Goal: Transaction & Acquisition: Purchase product/service

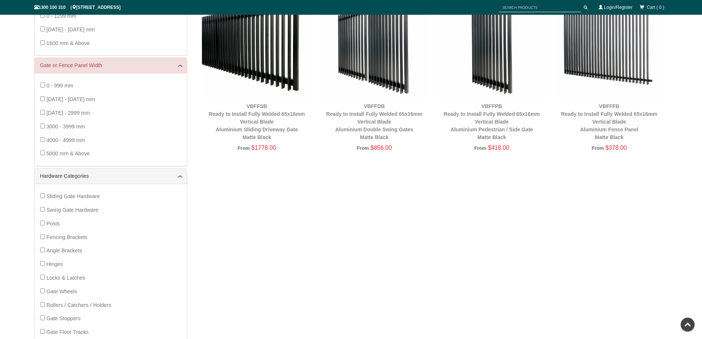
scroll to position [92, 0]
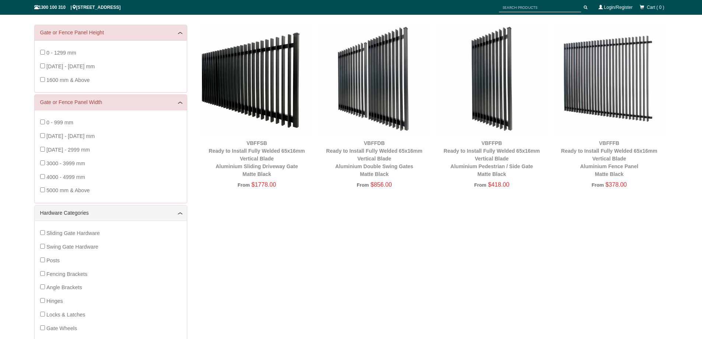
click at [268, 95] on img at bounding box center [257, 80] width 110 height 110
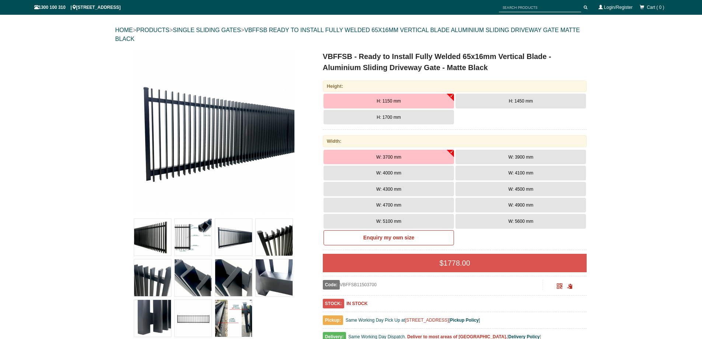
scroll to position [92, 0]
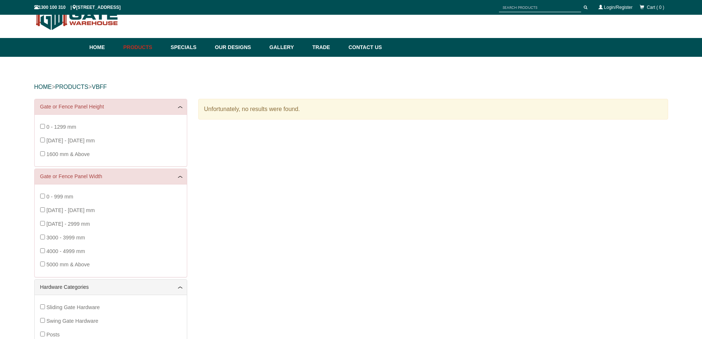
scroll to position [18, 0]
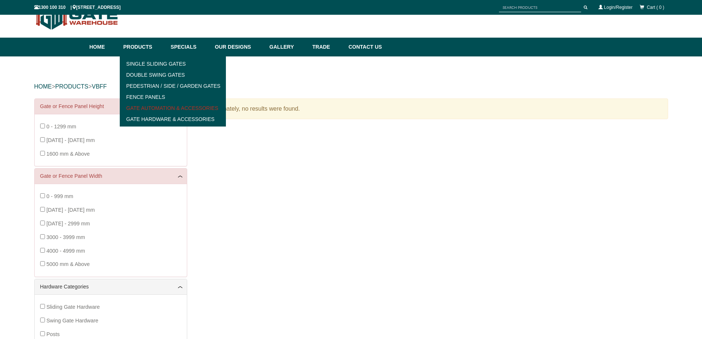
click at [150, 107] on link "Gate Automation & Accessories" at bounding box center [173, 107] width 102 height 11
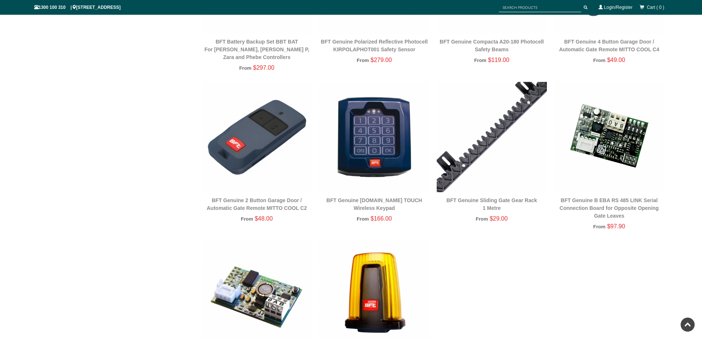
scroll to position [829, 0]
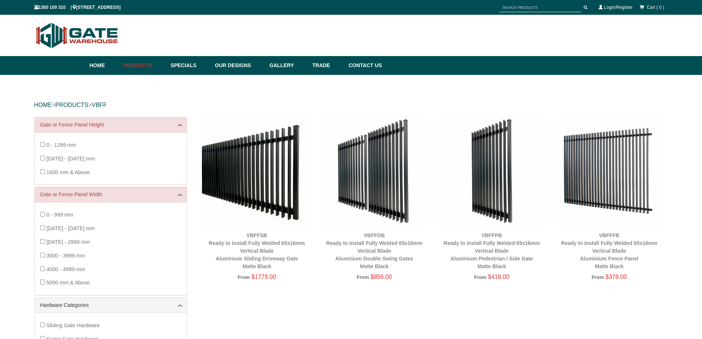
scroll to position [18, 0]
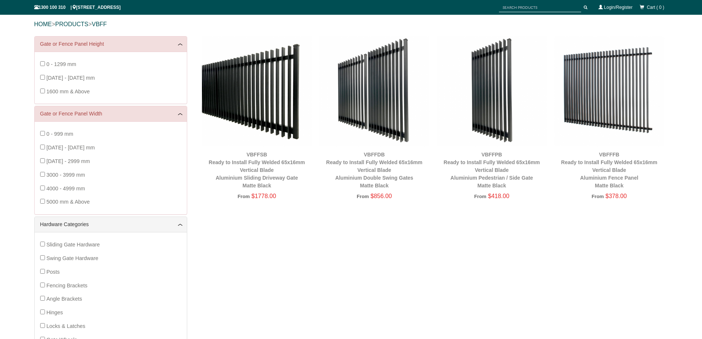
scroll to position [92, 0]
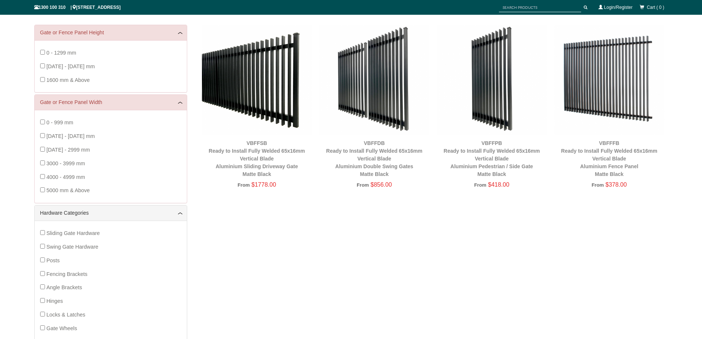
click at [81, 232] on span "Sliding Gate Hardware" at bounding box center [72, 233] width 53 height 6
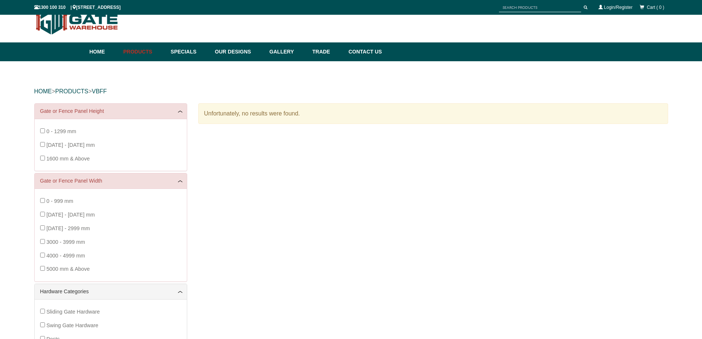
scroll to position [0, 0]
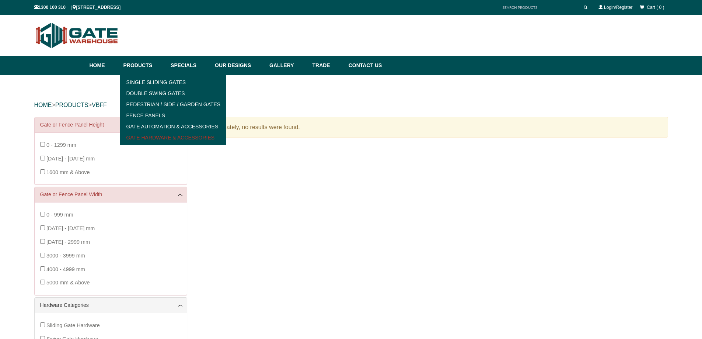
click at [151, 136] on link "Gate Hardware & Accessories" at bounding box center [173, 137] width 102 height 11
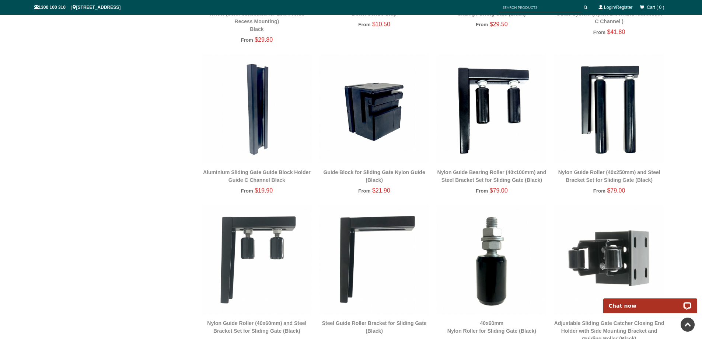
scroll to position [866, 0]
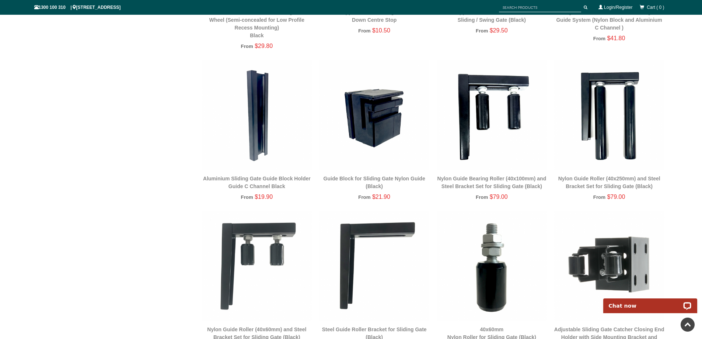
click at [383, 123] on img at bounding box center [374, 115] width 110 height 110
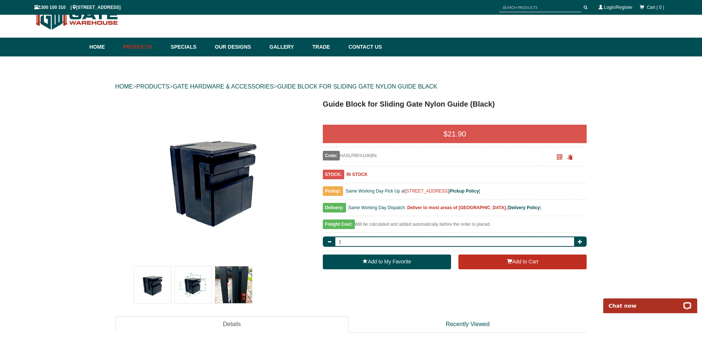
click at [187, 288] on img at bounding box center [193, 284] width 37 height 37
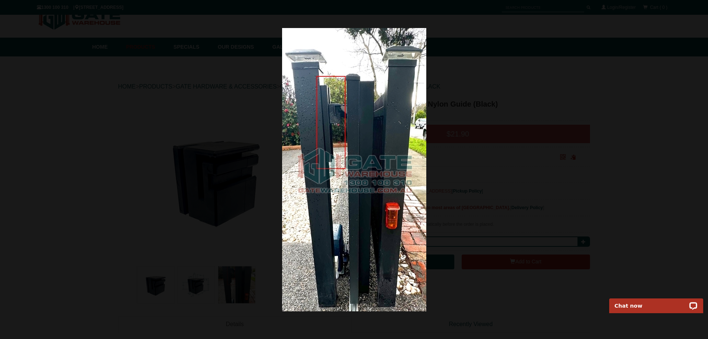
click at [408, 136] on img at bounding box center [354, 169] width 144 height 283
click at [697, 12] on span at bounding box center [696, 11] width 11 height 11
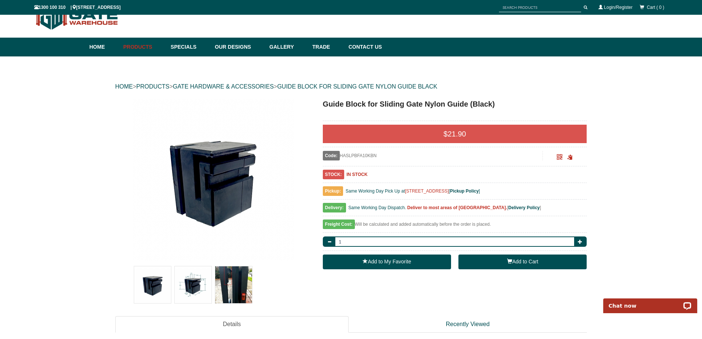
click at [481, 264] on button "Add to Cart" at bounding box center [523, 261] width 128 height 15
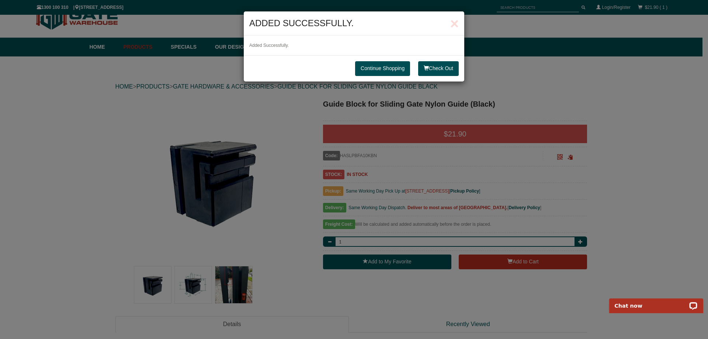
click at [380, 65] on link "Continue Shopping" at bounding box center [382, 68] width 55 height 15
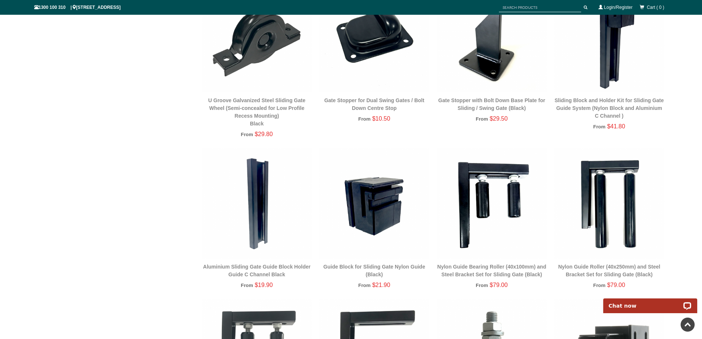
scroll to position [793, 0]
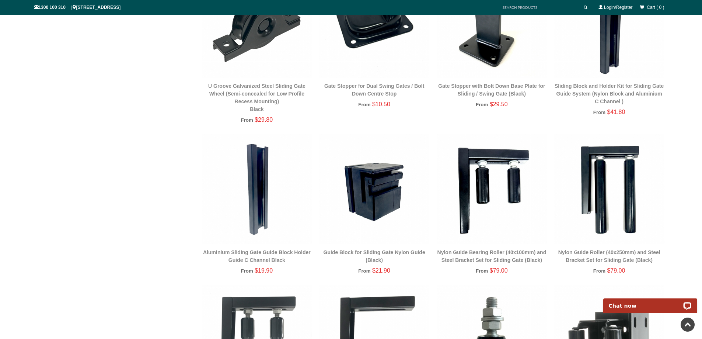
click at [262, 202] on img at bounding box center [257, 189] width 110 height 110
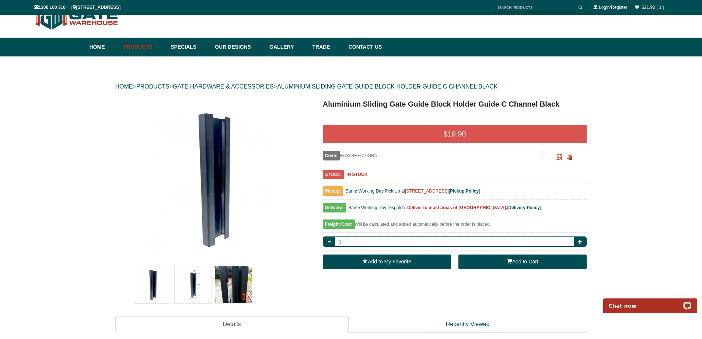
click at [499, 264] on button "Add to Cart" at bounding box center [523, 261] width 128 height 15
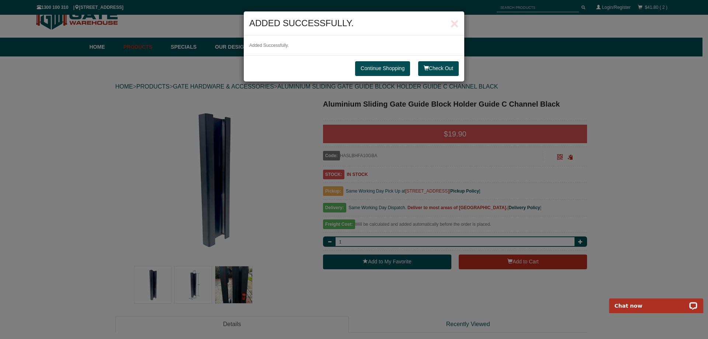
click at [382, 74] on link "Continue Shopping" at bounding box center [382, 68] width 55 height 15
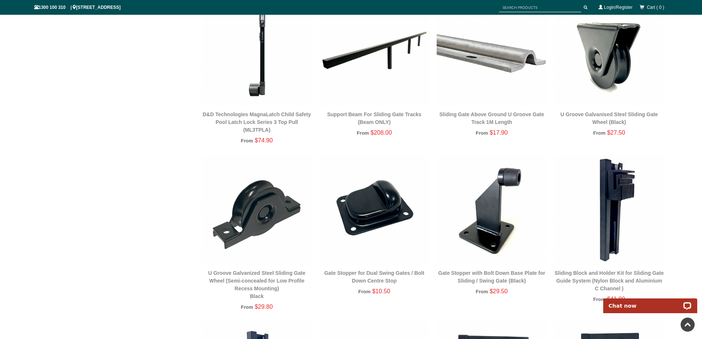
scroll to position [590, 0]
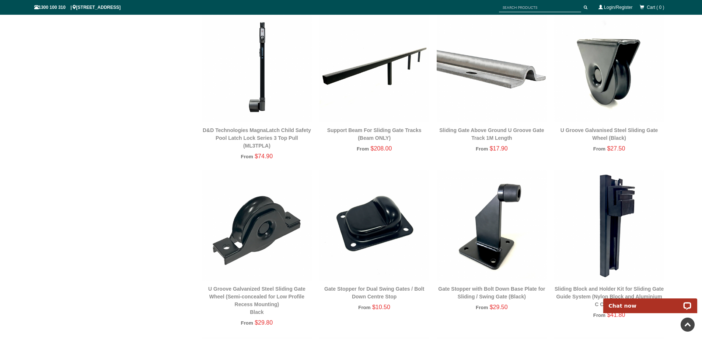
click at [251, 221] on img at bounding box center [257, 225] width 110 height 110
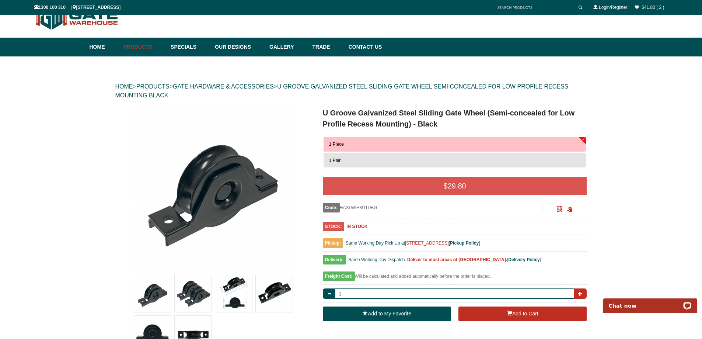
click at [583, 295] on button "button" at bounding box center [580, 293] width 13 height 10
type input "2"
click at [516, 314] on button "Add to Cart" at bounding box center [523, 313] width 128 height 15
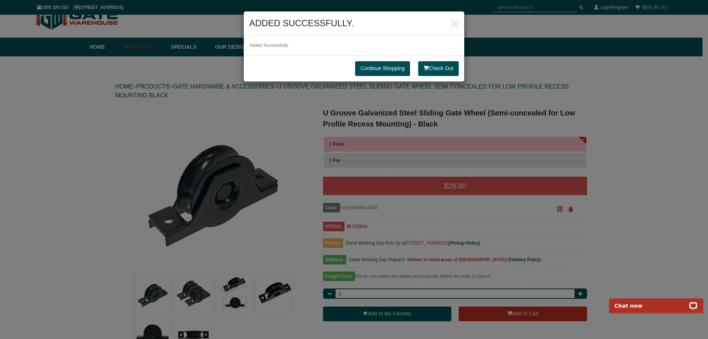
click at [380, 72] on link "Continue Shopping" at bounding box center [382, 68] width 55 height 15
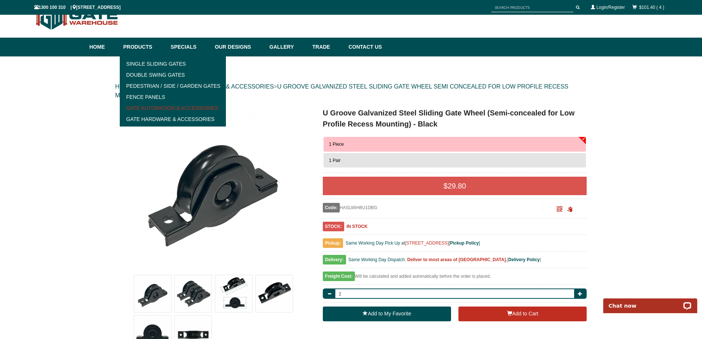
click at [151, 107] on link "Gate Automation & Accessories" at bounding box center [173, 107] width 102 height 11
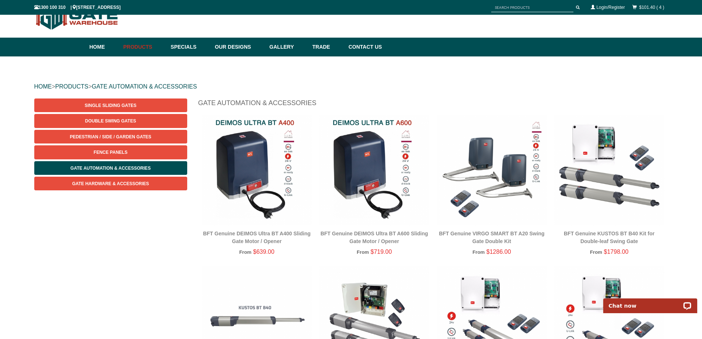
click at [348, 167] on img at bounding box center [374, 170] width 110 height 110
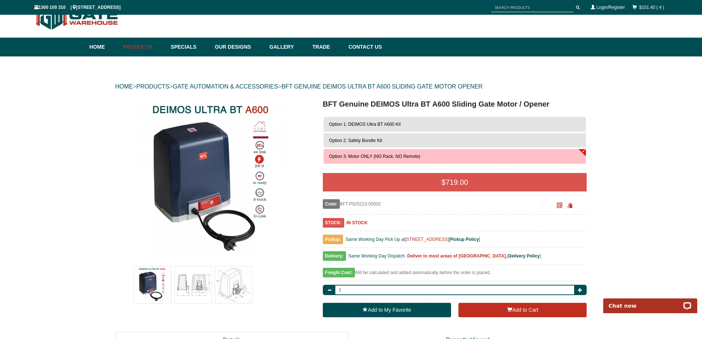
click at [369, 122] on span "Option 1: DEIMOS Ultra BT A600 Kit" at bounding box center [365, 124] width 72 height 5
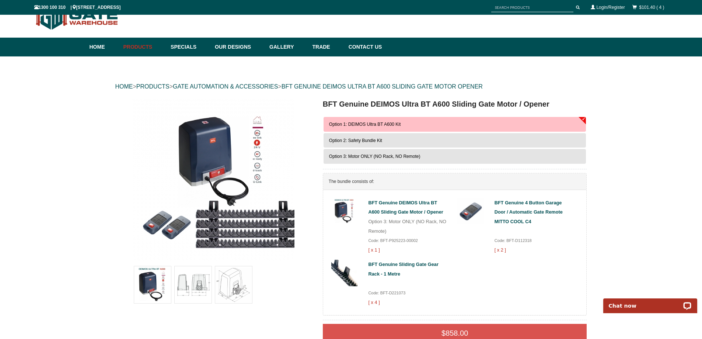
click at [361, 157] on span "Option 3: Motor ONLY (NO Rack, NO Remote)" at bounding box center [374, 156] width 91 height 5
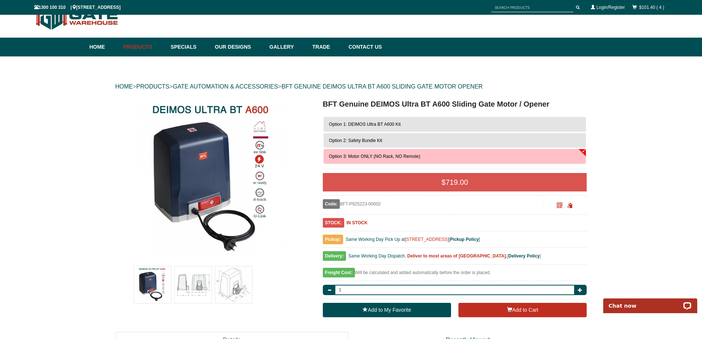
click at [359, 140] on span "Option 2: Safety Bundle Kit" at bounding box center [355, 140] width 53 height 5
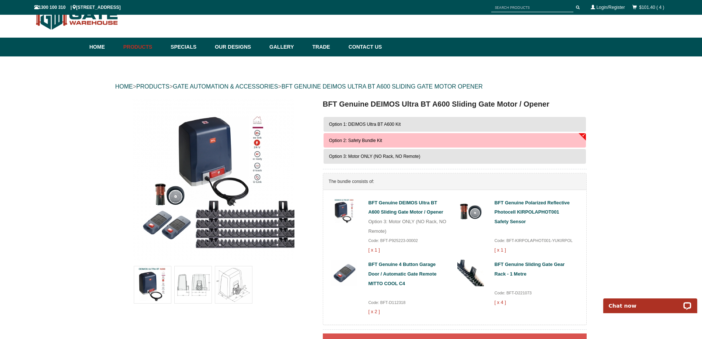
click at [351, 124] on span "Option 1: DEIMOS Ultra BT A600 Kit" at bounding box center [365, 124] width 72 height 5
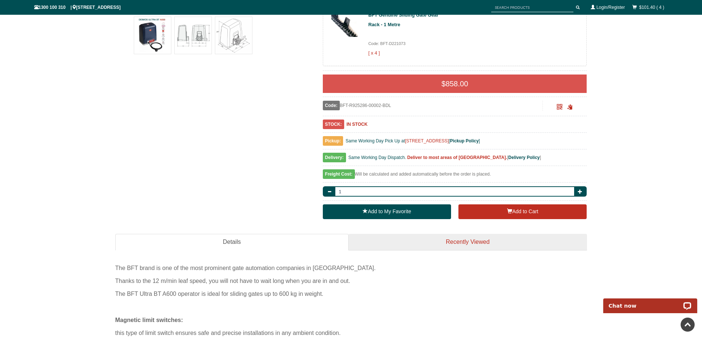
scroll to position [276, 0]
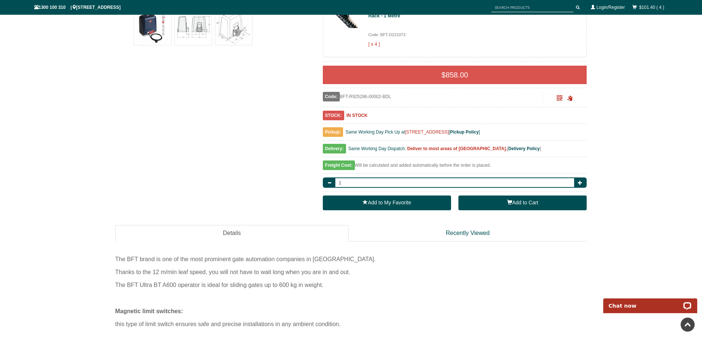
click at [502, 210] on button "Add to Cart" at bounding box center [523, 202] width 128 height 15
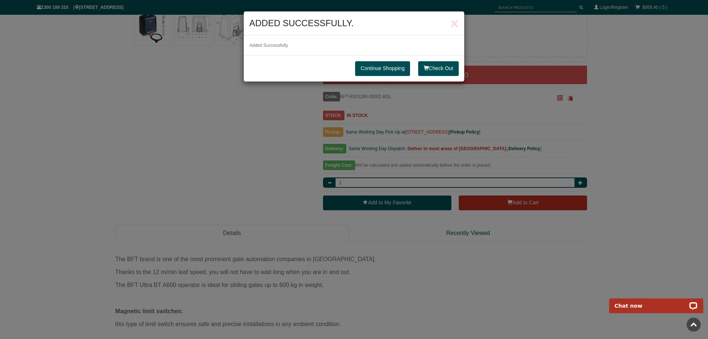
click at [377, 64] on link "Continue Shopping" at bounding box center [382, 68] width 55 height 15
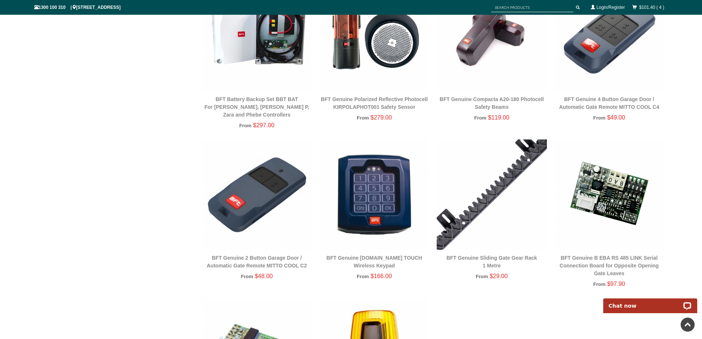
scroll to position [793, 0]
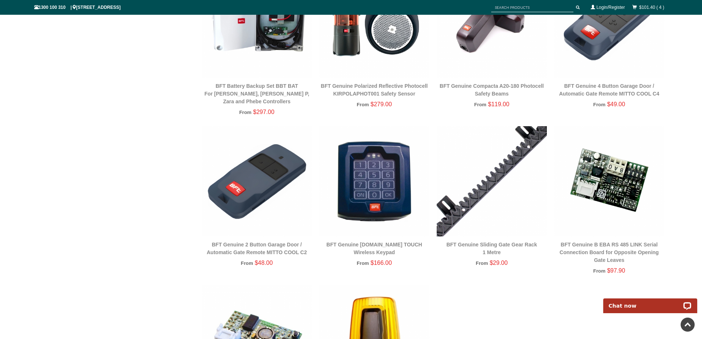
click at [481, 212] on img at bounding box center [492, 181] width 110 height 110
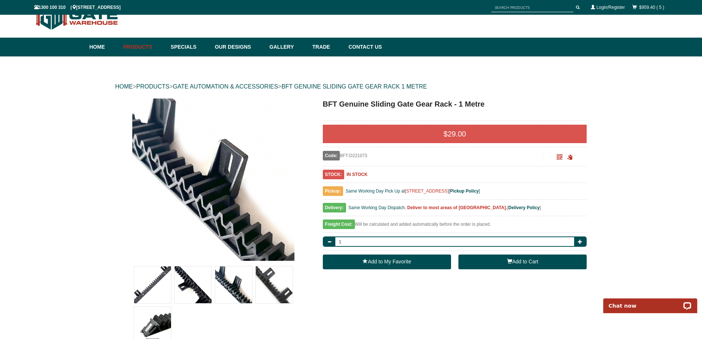
click at [474, 262] on button "Add to Cart" at bounding box center [523, 261] width 128 height 15
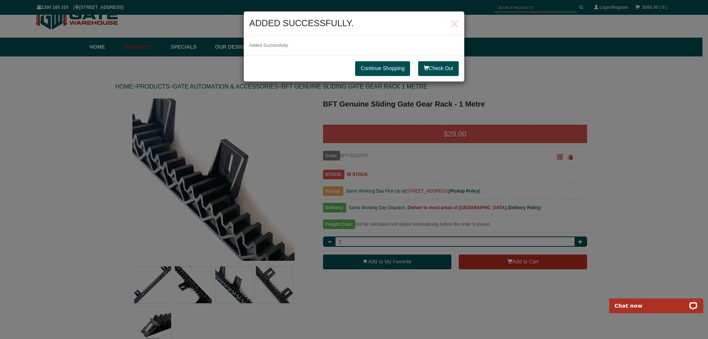
click at [388, 67] on link "Continue Shopping" at bounding box center [382, 68] width 55 height 15
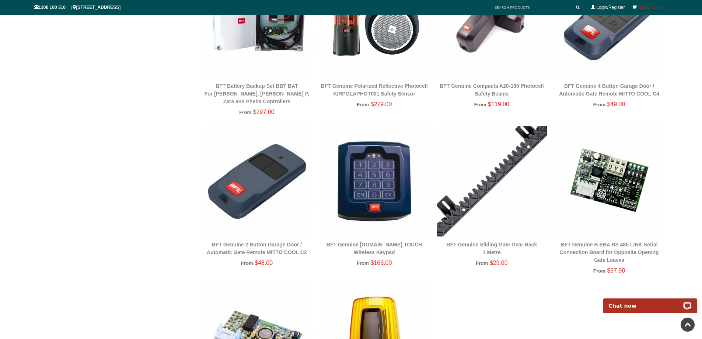
click at [648, 7] on link "$101.40 ( 4 )" at bounding box center [651, 7] width 25 height 5
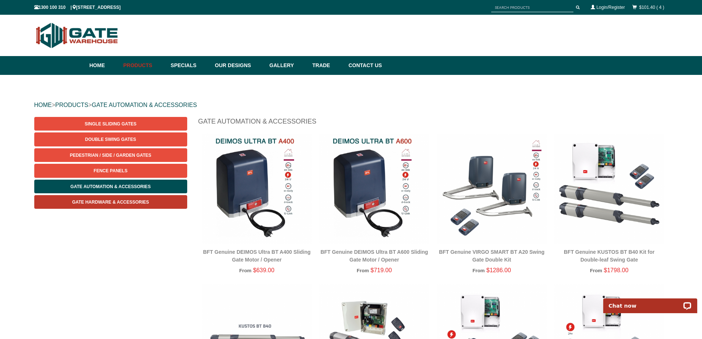
click at [123, 204] on span "Gate Hardware & Accessories" at bounding box center [110, 201] width 77 height 5
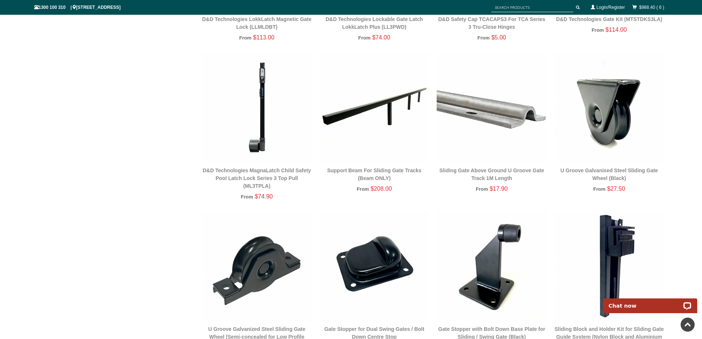
scroll to position [535, 0]
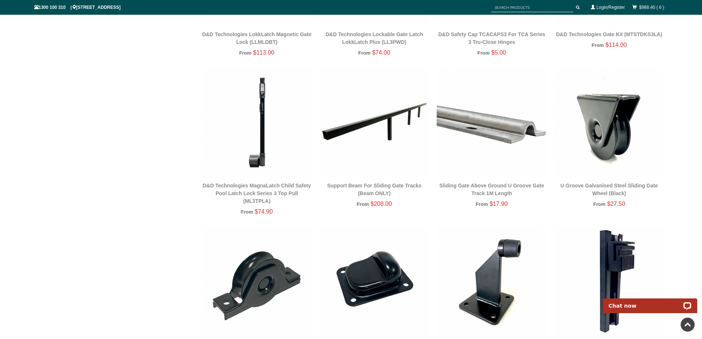
click at [494, 123] on img at bounding box center [492, 122] width 110 height 110
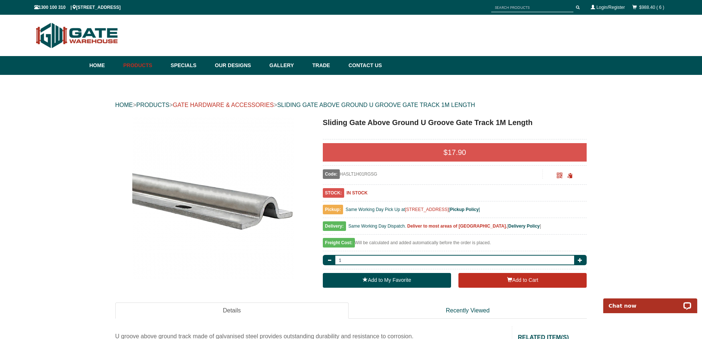
click at [263, 103] on link "GATE HARDWARE & ACCESSORIES" at bounding box center [223, 105] width 101 height 6
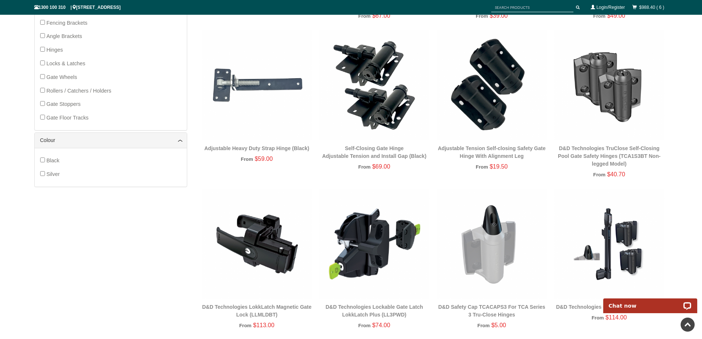
scroll to position [276, 0]
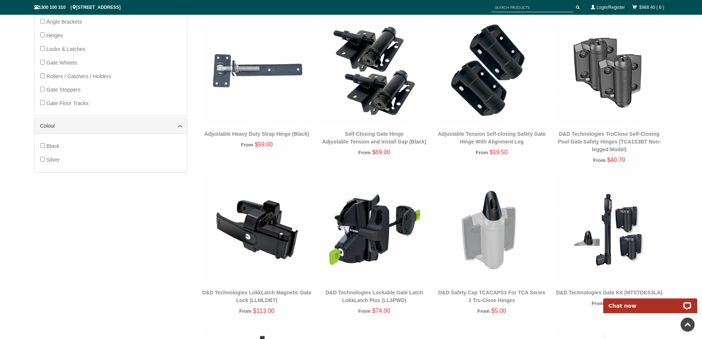
click at [489, 244] on img at bounding box center [492, 229] width 110 height 110
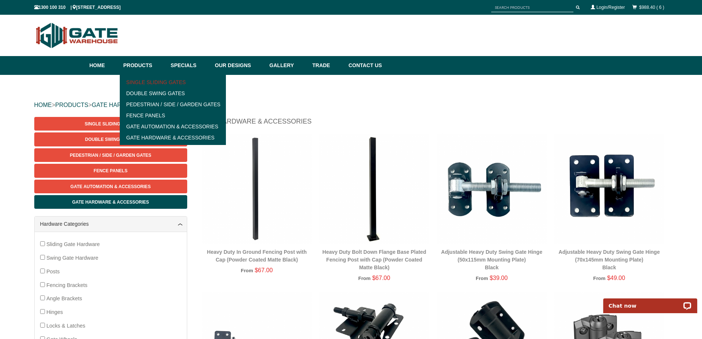
click at [132, 79] on link "Single Sliding Gates" at bounding box center [173, 82] width 102 height 11
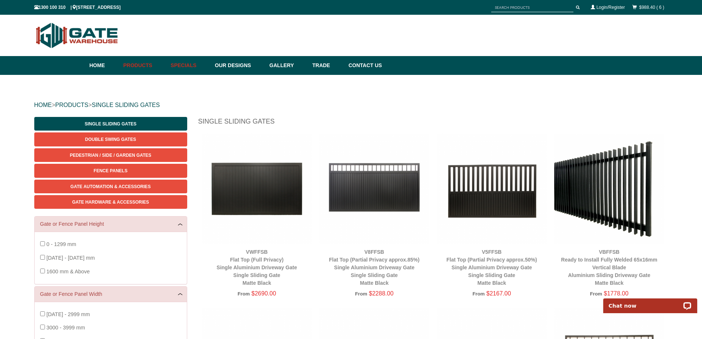
click at [189, 65] on link "Specials" at bounding box center [189, 65] width 44 height 19
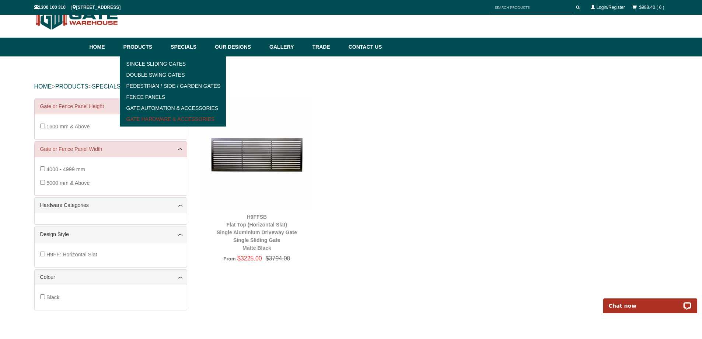
click at [149, 120] on link "Gate Hardware & Accessories" at bounding box center [173, 119] width 102 height 11
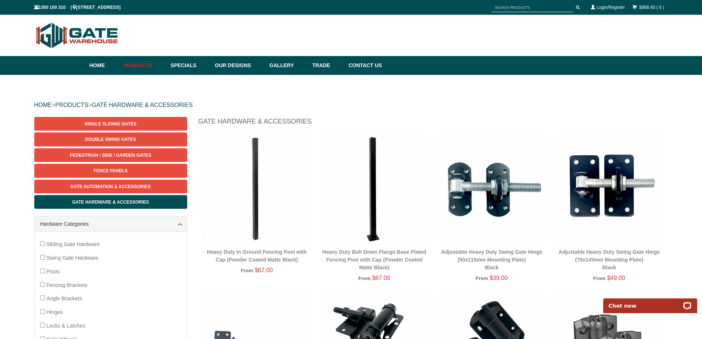
click at [643, 11] on div "$988.40 ( 6 )" at bounding box center [648, 7] width 39 height 13
click at [644, 8] on link "$988.40 ( 6 )" at bounding box center [651, 7] width 25 height 5
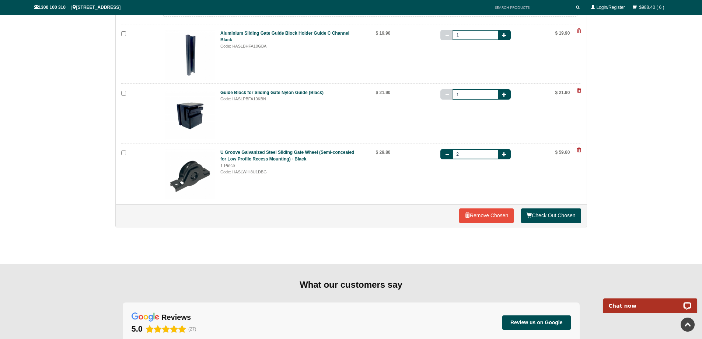
scroll to position [406, 0]
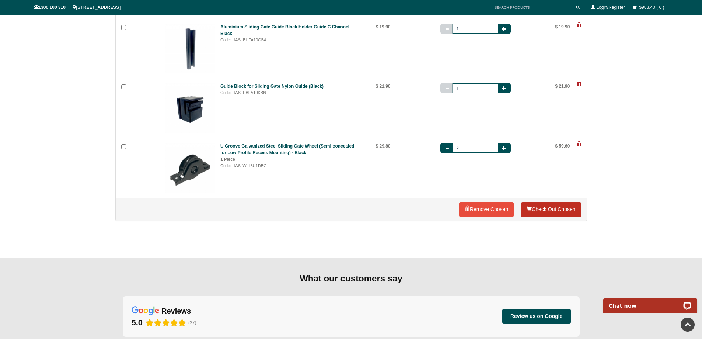
click at [567, 208] on link "Check Out Chosen" at bounding box center [551, 209] width 60 height 15
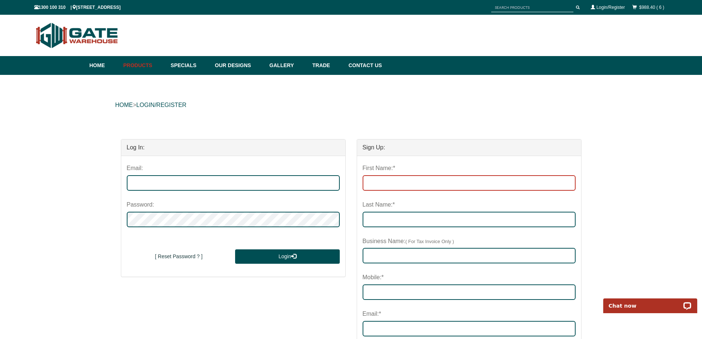
click at [428, 180] on input "First Name:*" at bounding box center [469, 182] width 213 height 15
type input "[PERSON_NAME]"
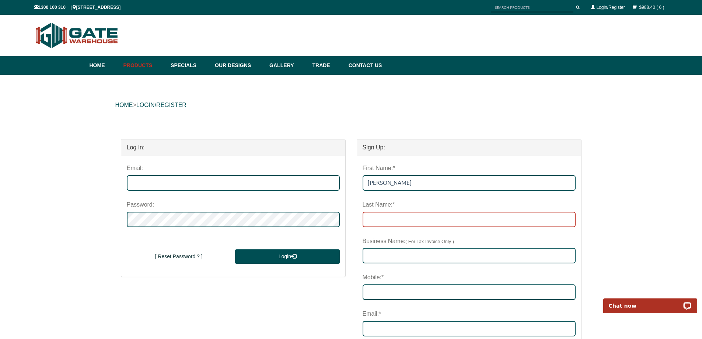
click at [421, 224] on input "Last Name:*" at bounding box center [469, 219] width 213 height 15
type input "[PERSON_NAME]"
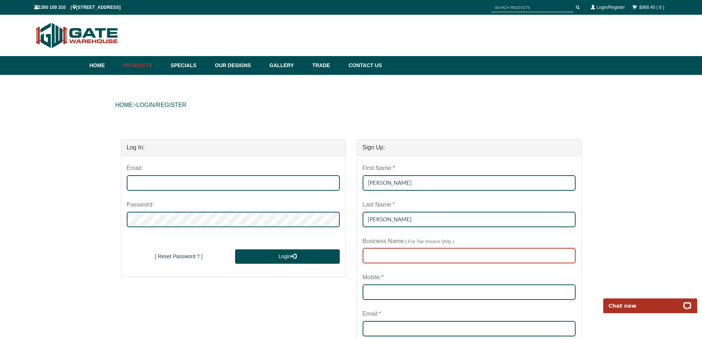
drag, startPoint x: 417, startPoint y: 251, endPoint x: 419, endPoint y: 258, distance: 7.2
click at [419, 258] on input "text" at bounding box center [469, 255] width 213 height 15
click at [411, 258] on input "TEM Building & BEyond" at bounding box center [469, 255] width 213 height 15
type input "TEM Building & Beyond"
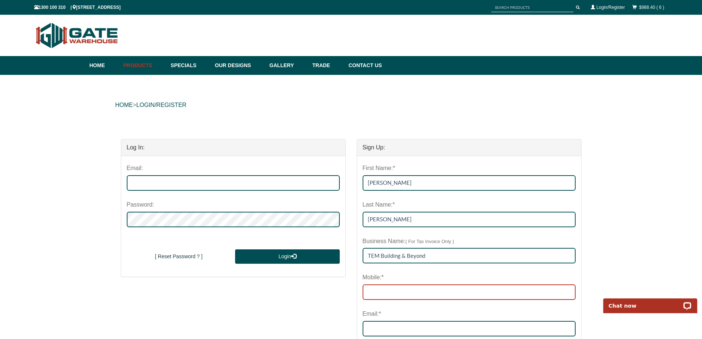
click at [408, 294] on input "Mobile:*" at bounding box center [469, 291] width 213 height 15
type input "0406847435"
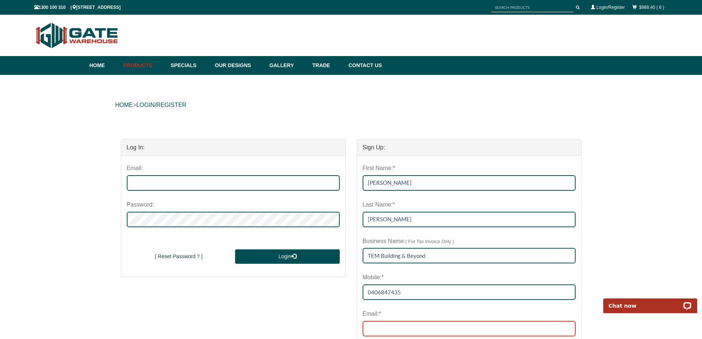
click at [406, 330] on input "email" at bounding box center [469, 328] width 213 height 15
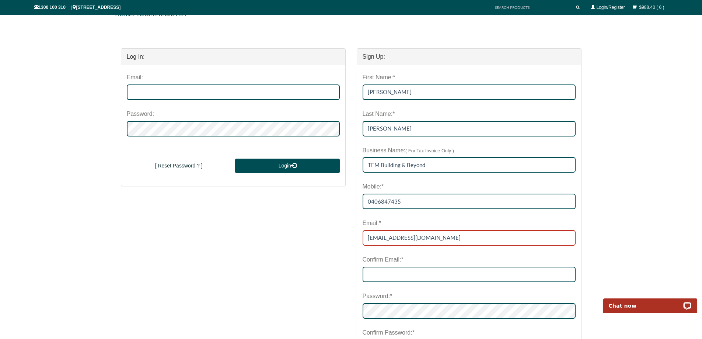
scroll to position [111, 0]
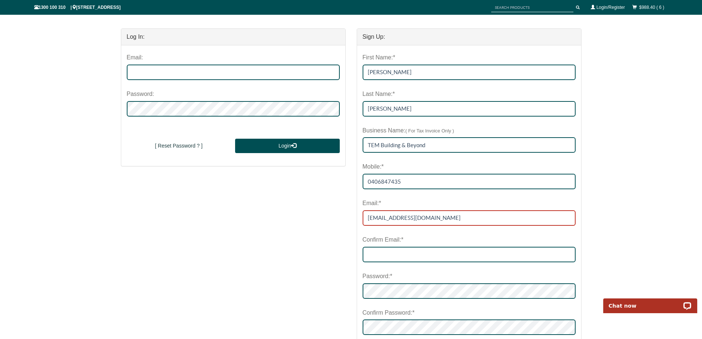
type input "[EMAIL_ADDRESS][DOMAIN_NAME]"
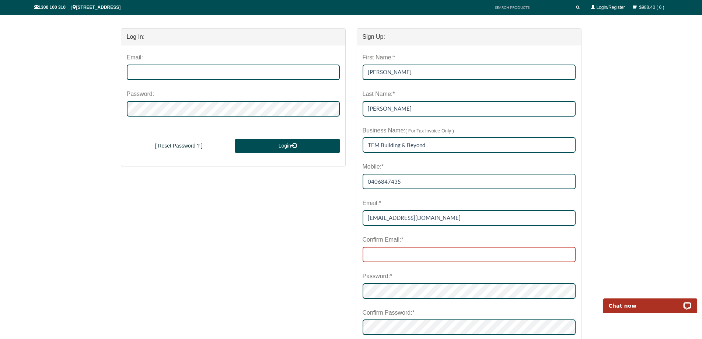
click at [463, 247] on input "Confirm Email:*" at bounding box center [469, 254] width 213 height 15
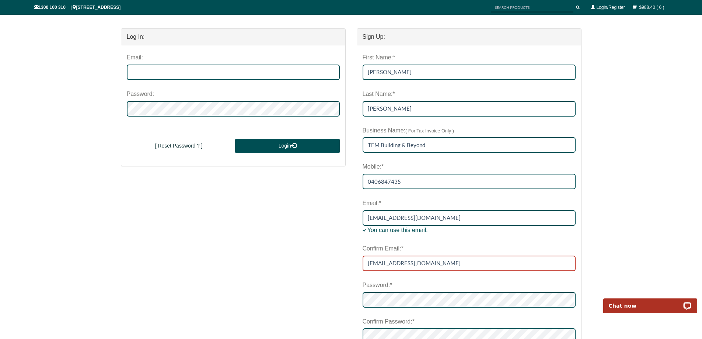
type input "[EMAIL_ADDRESS][DOMAIN_NAME]"
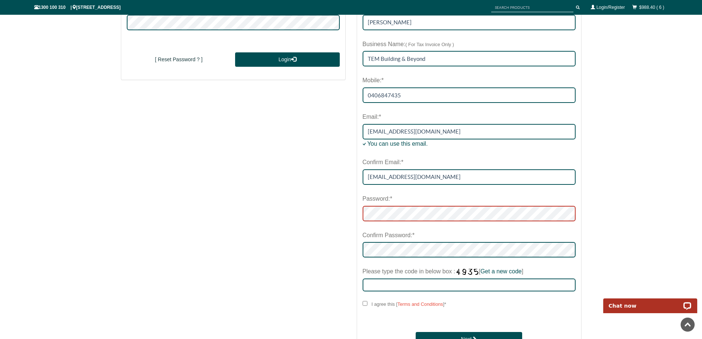
scroll to position [221, 0]
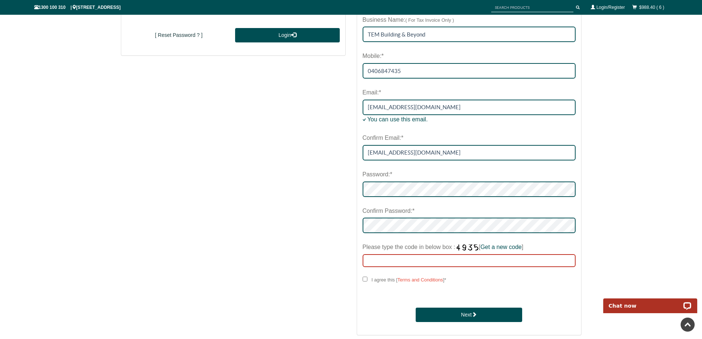
click at [439, 261] on input "Please type the code in below box : [ Get a new code ]" at bounding box center [469, 260] width 213 height 13
type input "4753"
click at [364, 279] on input "I agree this [ Terms and Conditions ] *" at bounding box center [365, 278] width 5 height 5
checkbox input "****"
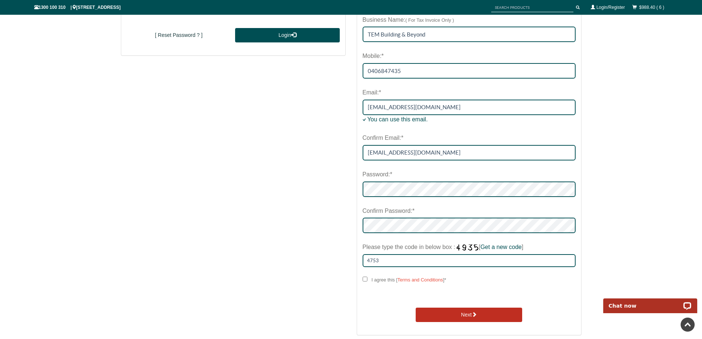
click at [463, 318] on button "Next" at bounding box center [469, 314] width 107 height 15
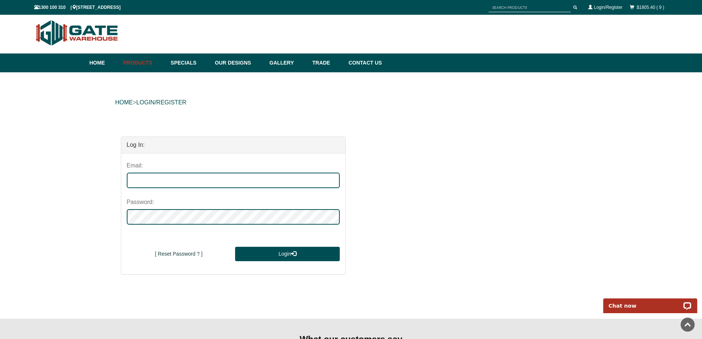
scroll to position [0, 0]
